Goal: Use online tool/utility: Utilize a website feature to perform a specific function

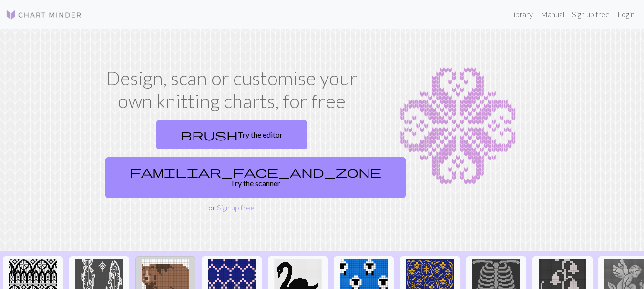
click at [193, 129] on link "brush Try the editor" at bounding box center [231, 135] width 151 height 30
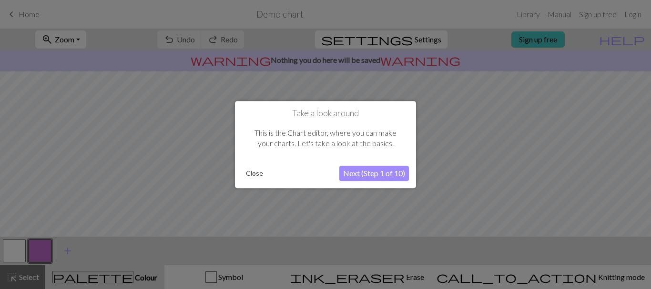
click at [360, 179] on button "Next (Step 1 of 10)" at bounding box center [374, 173] width 70 height 15
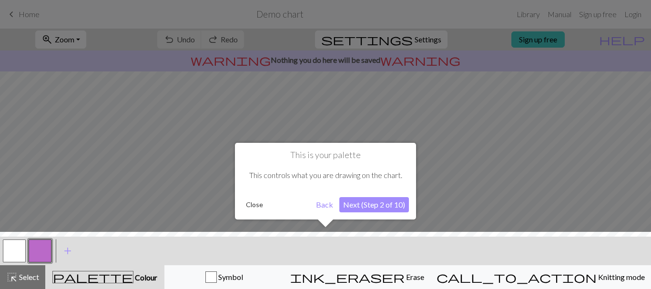
click at [353, 200] on button "Next (Step 2 of 10)" at bounding box center [374, 204] width 70 height 15
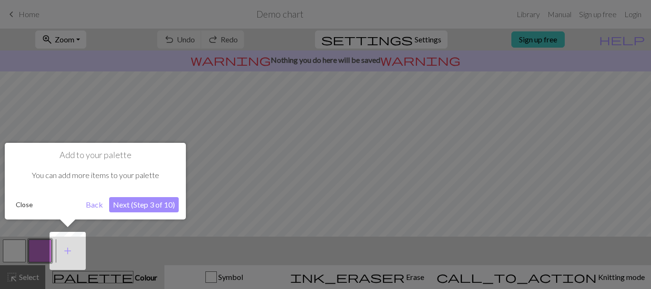
click at [138, 204] on button "Next (Step 3 of 10)" at bounding box center [144, 204] width 70 height 15
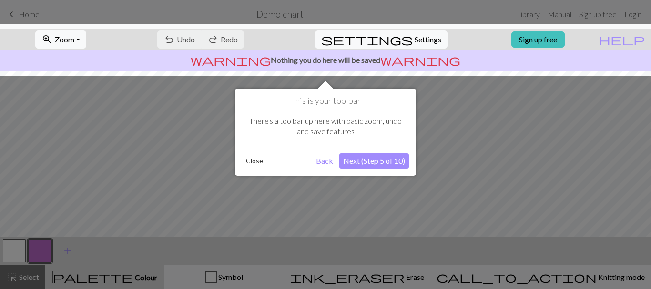
click at [362, 156] on button "Next (Step 5 of 10)" at bounding box center [374, 160] width 70 height 15
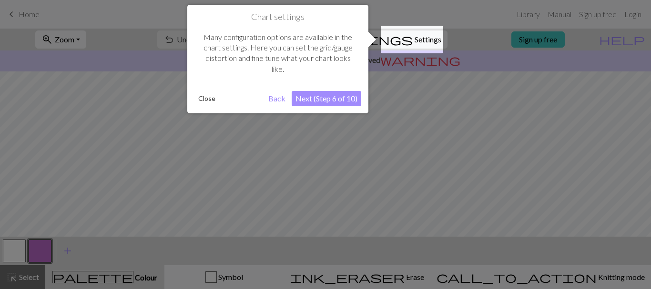
click at [318, 95] on button "Next (Step 6 of 10)" at bounding box center [327, 98] width 70 height 15
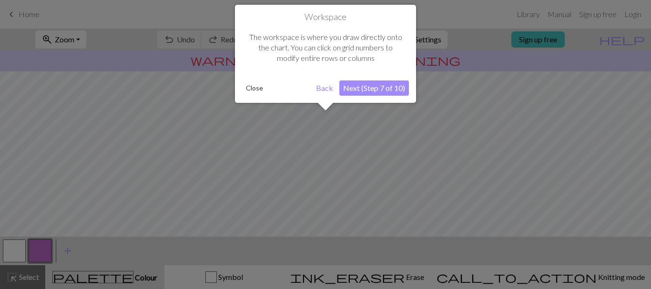
scroll to position [57, 0]
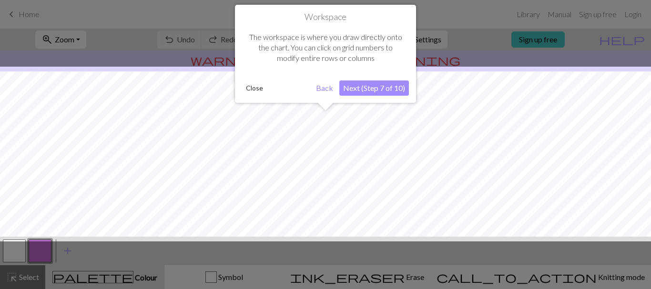
click at [369, 88] on button "Next (Step 7 of 10)" at bounding box center [374, 88] width 70 height 15
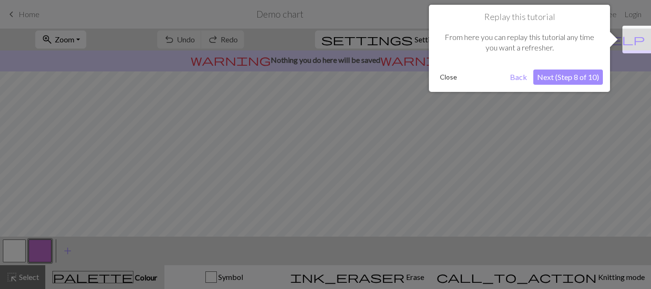
click at [454, 77] on button "Close" at bounding box center [448, 77] width 25 height 14
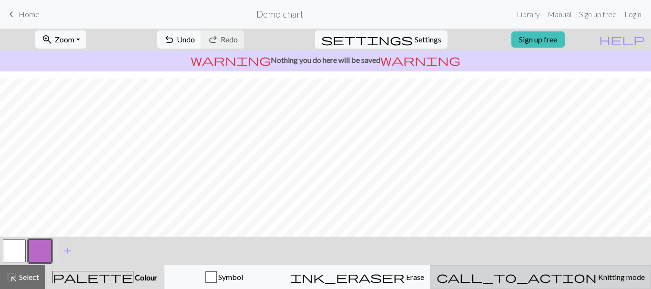
scroll to position [190, 0]
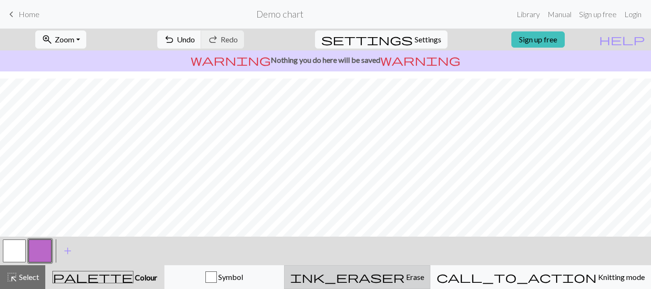
click at [385, 282] on div "ink_eraser Erase Erase" at bounding box center [357, 277] width 134 height 11
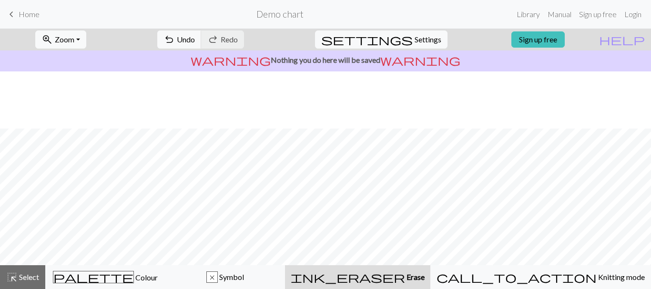
scroll to position [161, 0]
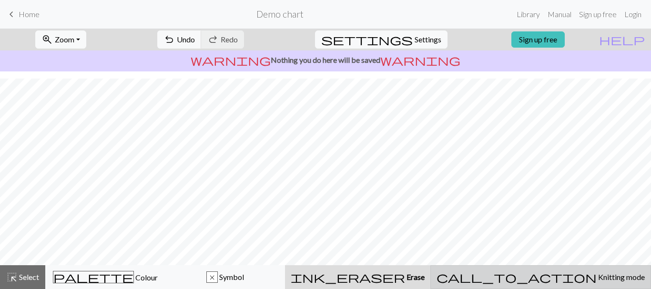
click at [551, 282] on span "call_to_action" at bounding box center [516, 277] width 160 height 13
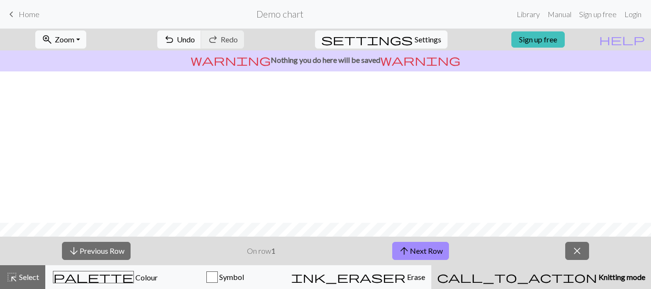
scroll to position [190, 0]
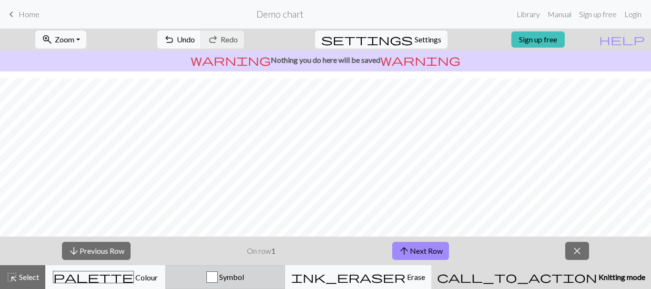
click at [244, 279] on span "Symbol" at bounding box center [231, 276] width 26 height 9
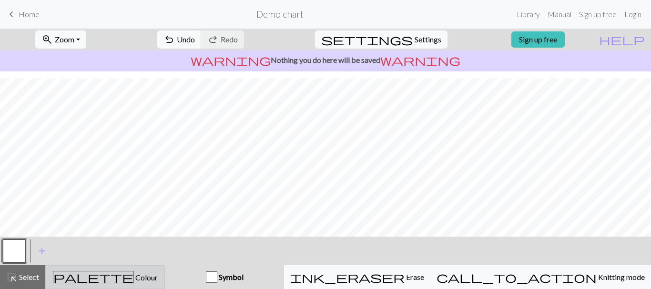
click at [134, 277] on span "Colour" at bounding box center [146, 277] width 24 height 9
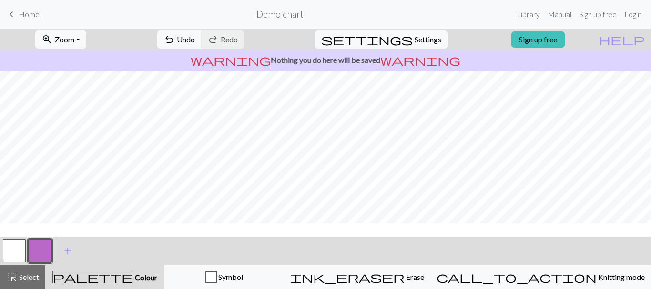
scroll to position [0, 0]
click at [394, 42] on span "settings" at bounding box center [366, 39] width 91 height 13
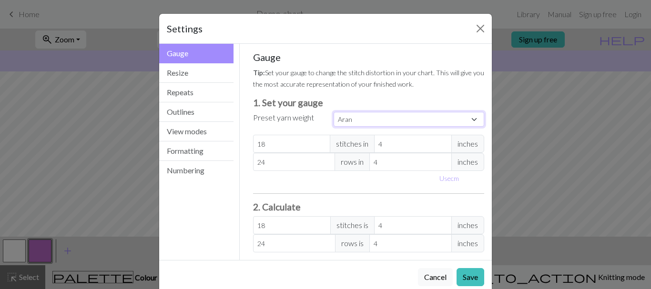
click at [460, 121] on select "Custom Square Lace Light Fingering Fingering Sport Double knit Worsted Aran Bul…" at bounding box center [408, 119] width 151 height 15
select select "superbulky"
click at [333, 112] on select "Custom Square Lace Light Fingering Fingering Sport Double knit Worsted Aran Bul…" at bounding box center [408, 119] width 151 height 15
type input "8"
type input "15"
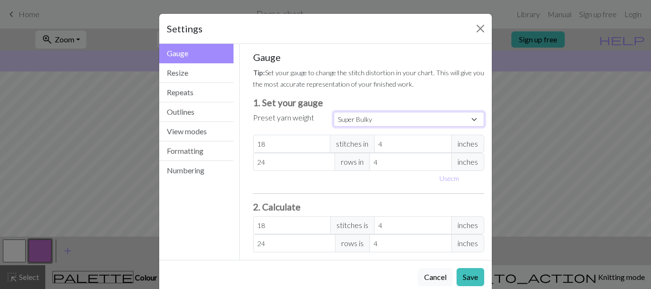
type input "8"
type input "15"
click at [294, 185] on div "Use cm" at bounding box center [368, 178] width 243 height 15
click at [190, 74] on button "Resize" at bounding box center [196, 73] width 74 height 20
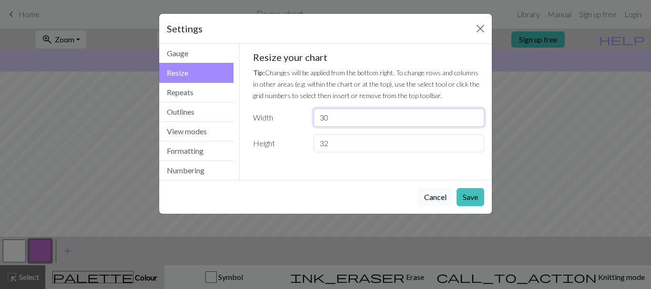
click at [349, 121] on input "30" at bounding box center [398, 118] width 171 height 18
type input "20"
click at [337, 140] on input "32" at bounding box center [398, 143] width 171 height 18
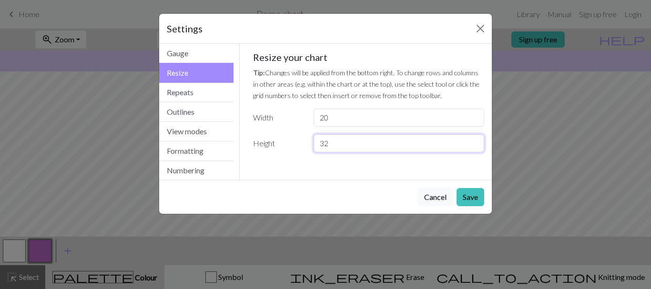
click at [337, 140] on input "32" at bounding box center [398, 143] width 171 height 18
type input "30"
click at [470, 197] on button "Save" at bounding box center [470, 197] width 28 height 18
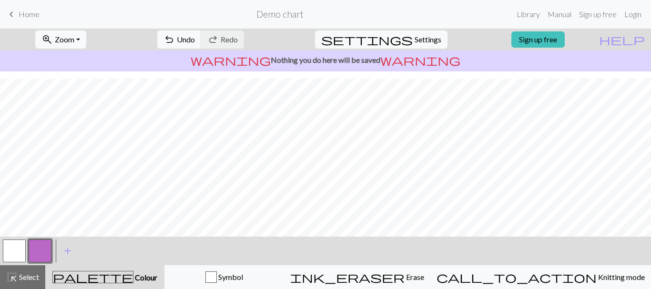
scroll to position [18, 0]
click at [72, 255] on span "add" at bounding box center [67, 250] width 11 height 13
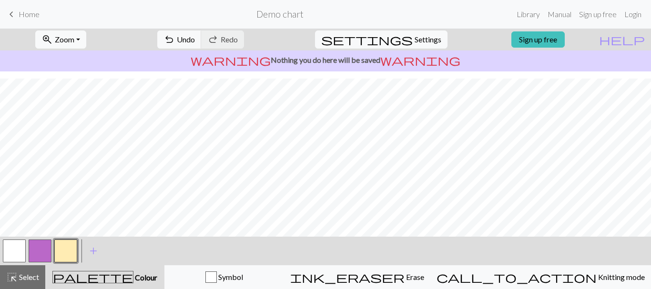
click at [288, 15] on h2 "Demo chart" at bounding box center [279, 14] width 47 height 11
